Goal: Use online tool/utility: Utilize a website feature to perform a specific function

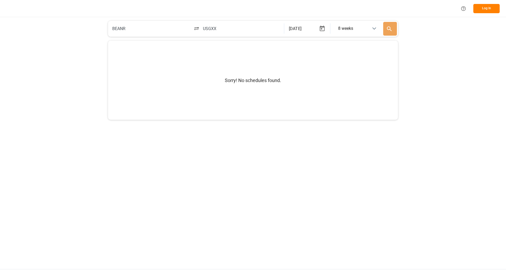
click at [492, 8] on button "Log In" at bounding box center [487, 8] width 26 height 9
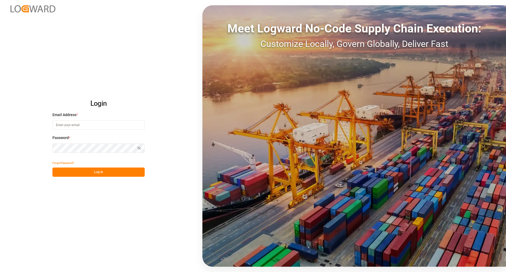
click at [93, 125] on input at bounding box center [98, 124] width 92 height 9
type input "[PERSON_NAME][EMAIL_ADDRESS][DOMAIN_NAME]"
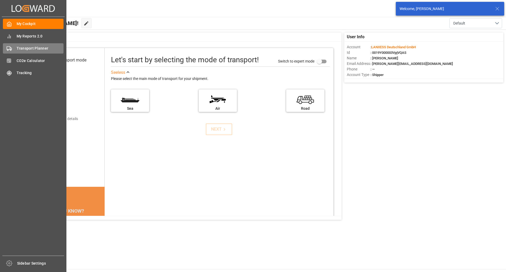
click at [34, 49] on span "Transport Planner" at bounding box center [40, 49] width 47 height 6
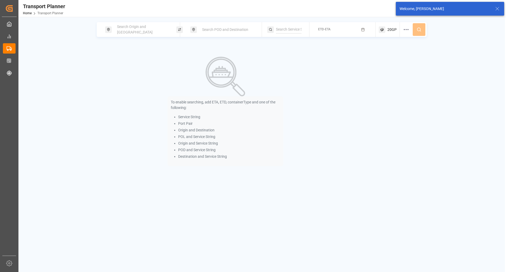
click at [168, 31] on div "Search Origin and [GEOGRAPHIC_DATA]" at bounding box center [142, 29] width 57 height 15
click at [135, 68] on input at bounding box center [137, 72] width 53 height 8
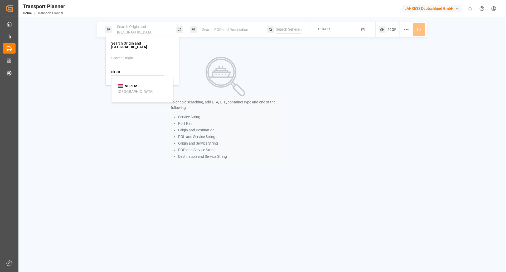
click at [136, 81] on li "NLRTM [GEOGRAPHIC_DATA]" at bounding box center [144, 88] width 60 height 15
click at [132, 84] on b "NLRTM" at bounding box center [131, 86] width 13 height 4
type input "NLRTM"
click at [206, 30] on span "Search POD and Destination" at bounding box center [225, 29] width 46 height 4
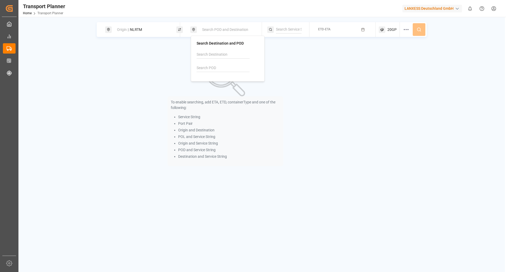
click at [209, 68] on input at bounding box center [223, 68] width 53 height 8
click at [213, 77] on ul "[PERSON_NAME] [PERSON_NAME]" at bounding box center [229, 92] width 60 height 35
click at [213, 86] on div "Mundra" at bounding box center [209, 88] width 13 height 6
type input "INMUN"
click at [327, 27] on div "ETD-ETA" at bounding box center [324, 29] width 12 height 7
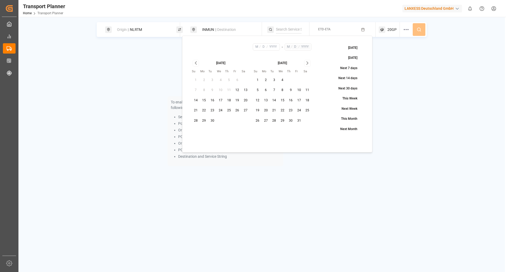
click at [196, 121] on button "28" at bounding box center [196, 121] width 8 height 8
type input "9"
type input "28"
type input "2025"
click at [309, 62] on icon "Go to next month" at bounding box center [308, 63] width 6 height 6
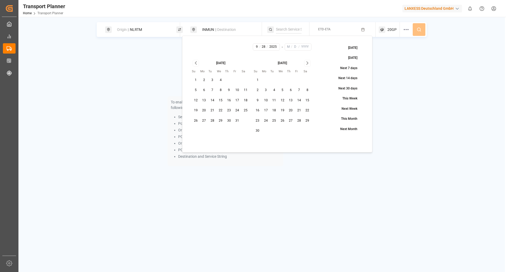
click at [257, 127] on button "30" at bounding box center [258, 131] width 8 height 8
type input "11"
type input "30"
type input "2025"
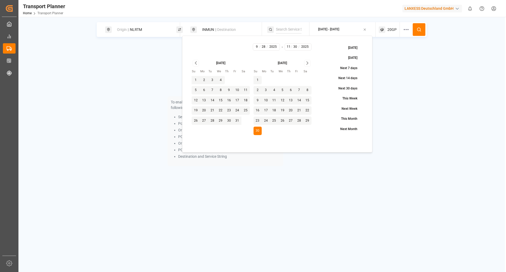
click at [387, 29] on div "20GP" at bounding box center [389, 29] width 21 height 15
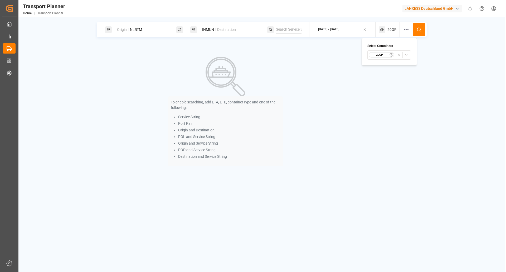
click at [389, 54] on div "20GP" at bounding box center [382, 54] width 26 height 5
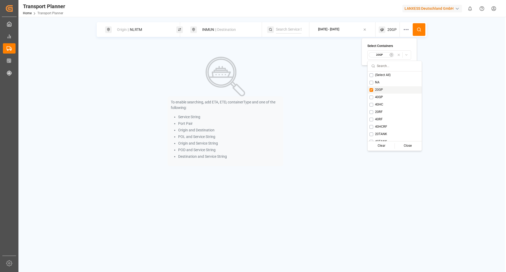
click at [372, 89] on button "Suggestions" at bounding box center [372, 90] width 4 height 4
click at [368, 107] on div "40HC" at bounding box center [390, 104] width 54 height 7
click at [399, 147] on div "Close" at bounding box center [408, 145] width 26 height 7
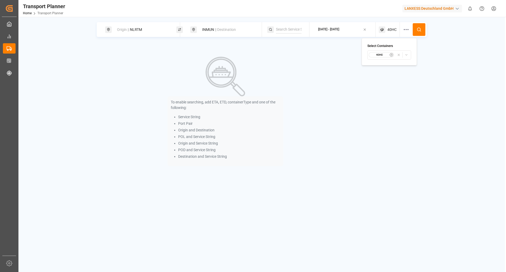
click at [418, 29] on icon at bounding box center [419, 29] width 5 height 5
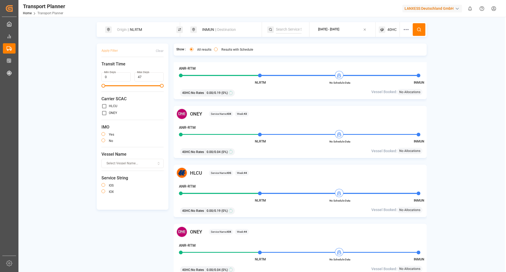
scroll to position [501, 0]
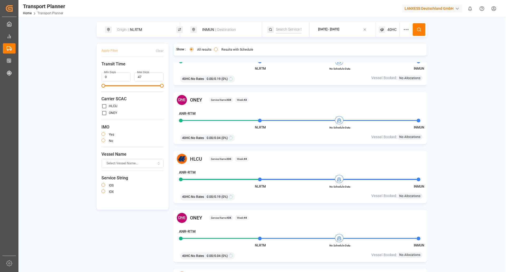
click at [411, 135] on span "No Allocations" at bounding box center [409, 136] width 21 height 5
click at [409, 135] on span "No Allocations" at bounding box center [409, 136] width 21 height 5
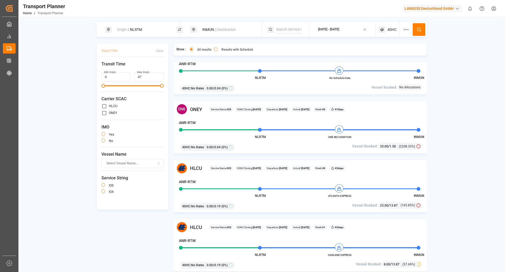
scroll to position [105, 0]
